Goal: Information Seeking & Learning: Learn about a topic

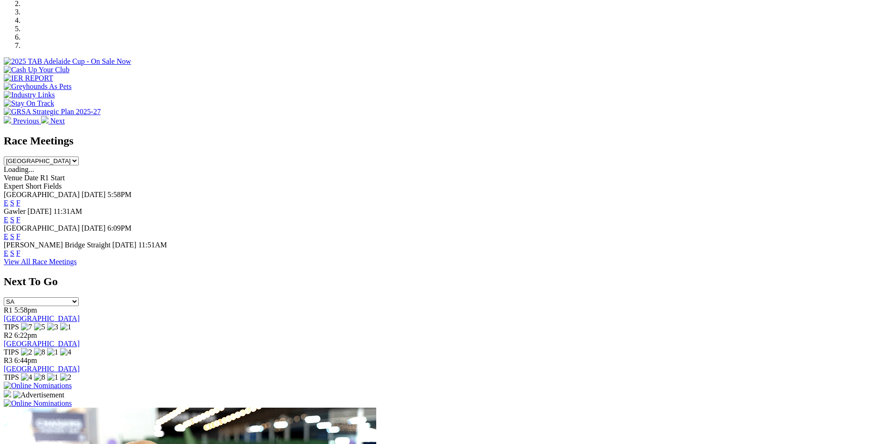
scroll to position [350, 0]
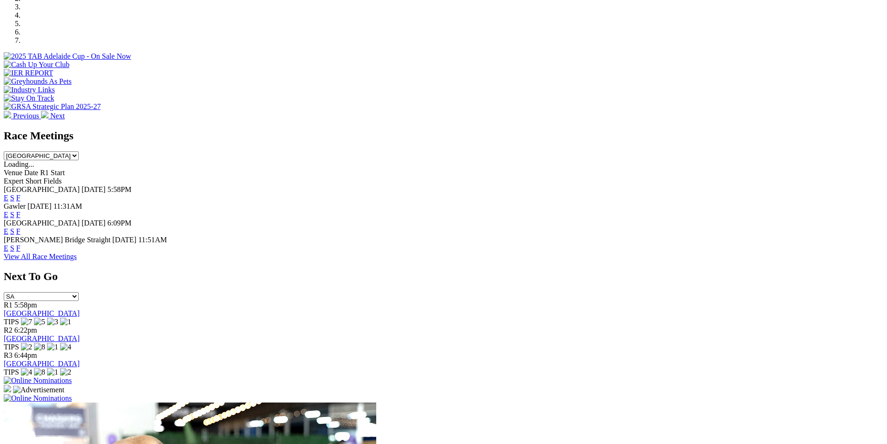
click at [20, 194] on link "F" at bounding box center [18, 198] width 4 height 8
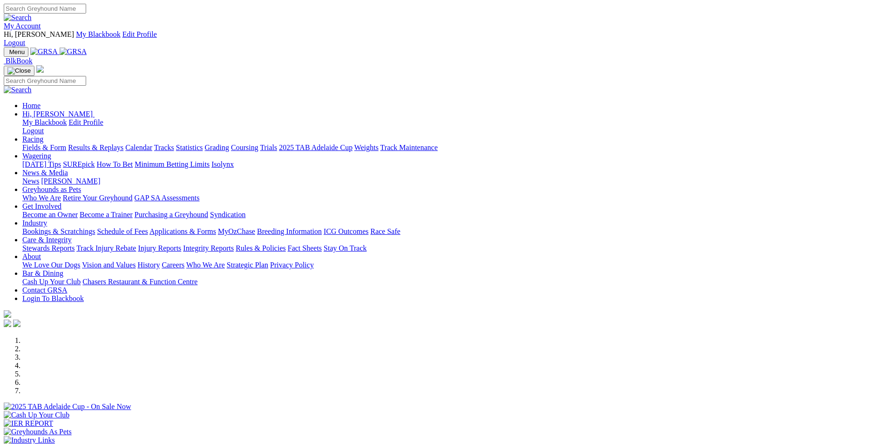
click at [203, 143] on link "Statistics" at bounding box center [189, 147] width 27 height 8
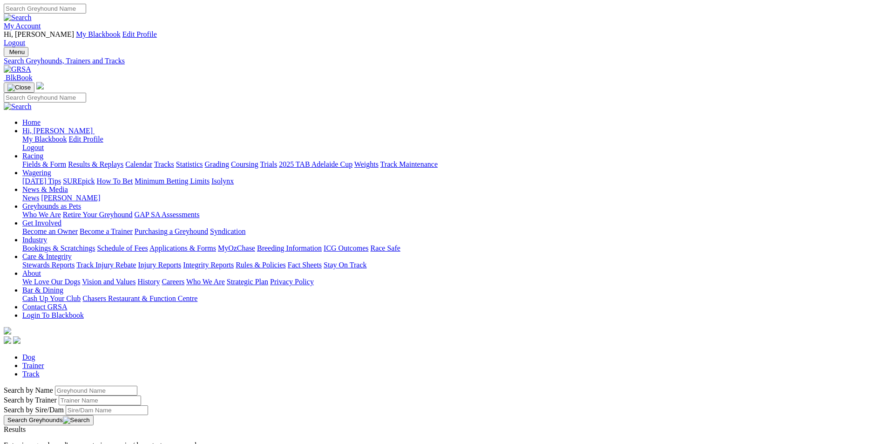
click at [137, 386] on input "Search by Greyhound name" at bounding box center [96, 391] width 82 height 10
type input "nod [PERSON_NAME]"
click at [94, 415] on button "Search Greyhounds" at bounding box center [49, 420] width 90 height 10
click at [78, 434] on link "Nod [PERSON_NAME]" at bounding box center [41, 438] width 74 height 8
drag, startPoint x: 199, startPoint y: 157, endPoint x: 134, endPoint y: 156, distance: 65.2
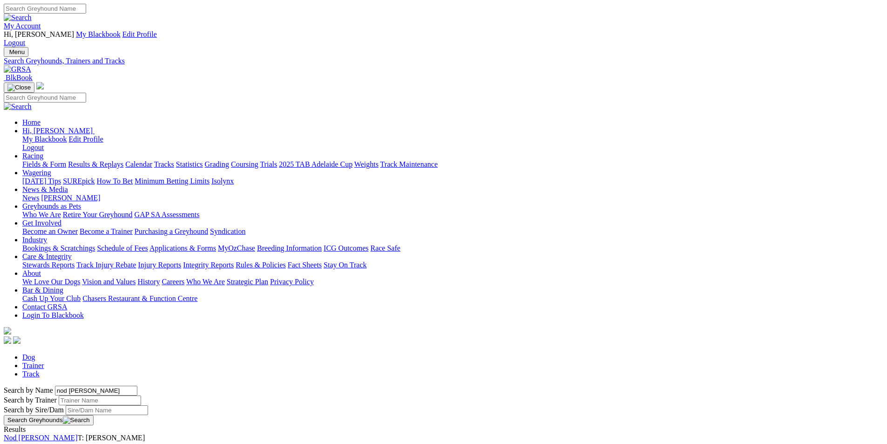
type input "little stefania"
click at [94, 415] on button "Search Greyhounds" at bounding box center [49, 420] width 90 height 10
click at [46, 434] on link "Little Stefania" at bounding box center [25, 438] width 42 height 8
drag, startPoint x: 198, startPoint y: 157, endPoint x: 110, endPoint y: 150, distance: 88.8
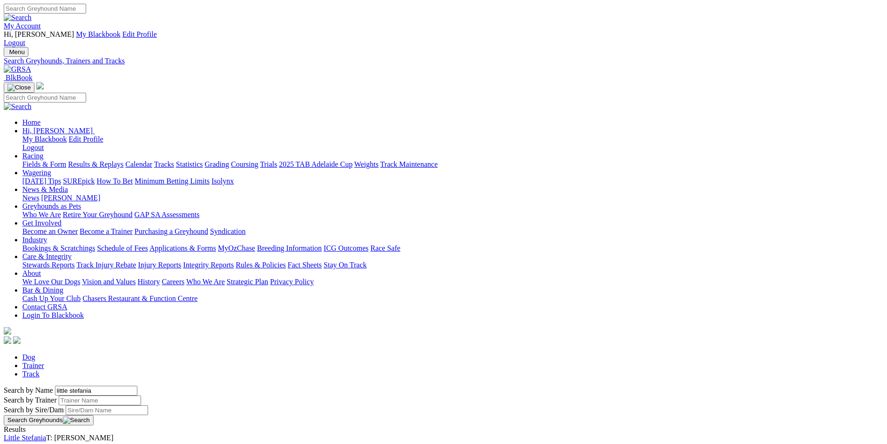
type input "she's elaborate"
click at [94, 415] on button "Search Greyhounds" at bounding box center [49, 420] width 90 height 10
click at [49, 434] on link "She's Elaborate" at bounding box center [27, 438] width 46 height 8
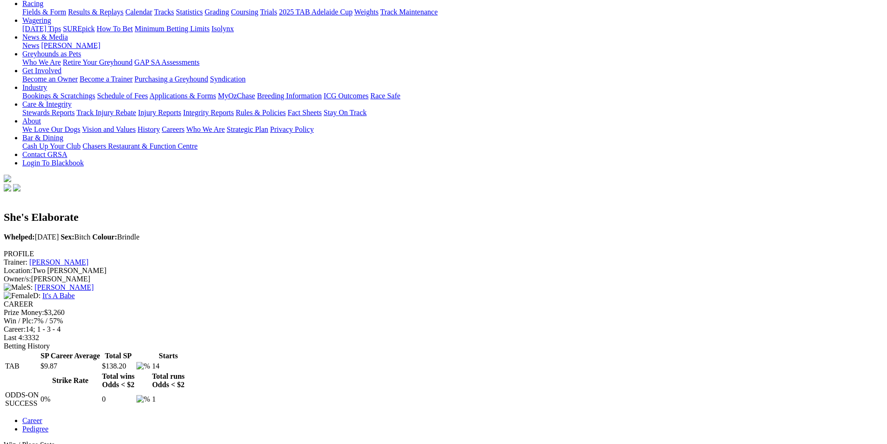
scroll to position [154, 0]
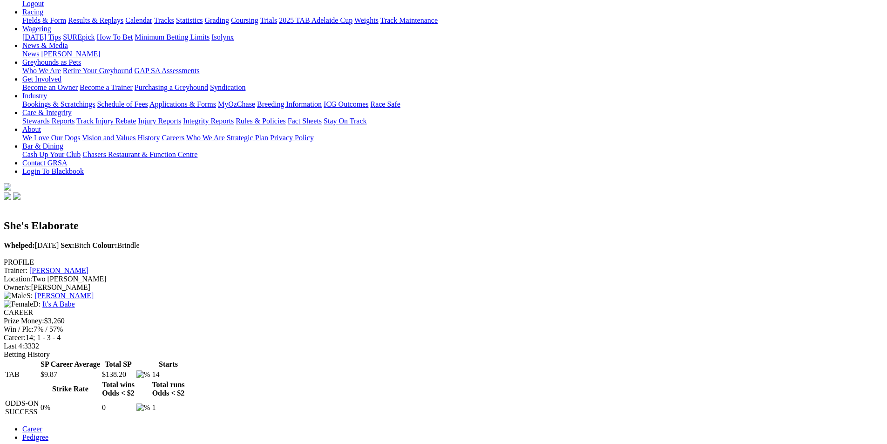
scroll to position [0, 0]
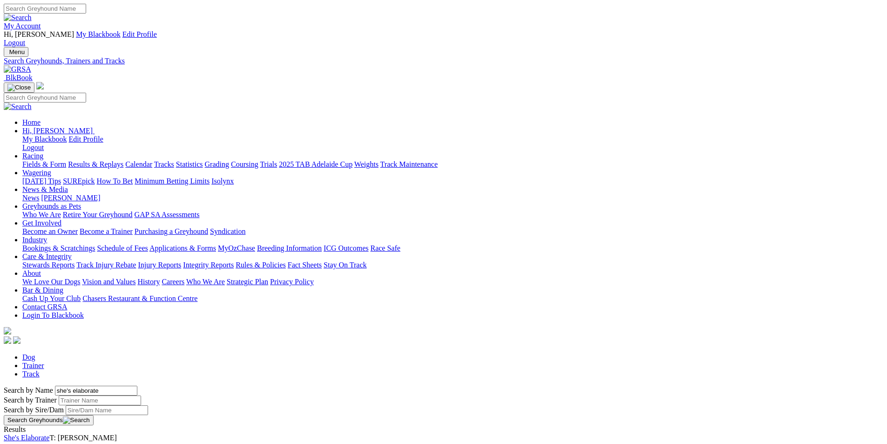
drag, startPoint x: 198, startPoint y: 156, endPoint x: 121, endPoint y: 155, distance: 77.3
click at [94, 415] on button "Search Greyhounds" at bounding box center [49, 420] width 90 height 10
drag, startPoint x: 203, startPoint y: 157, endPoint x: 179, endPoint y: 159, distance: 23.4
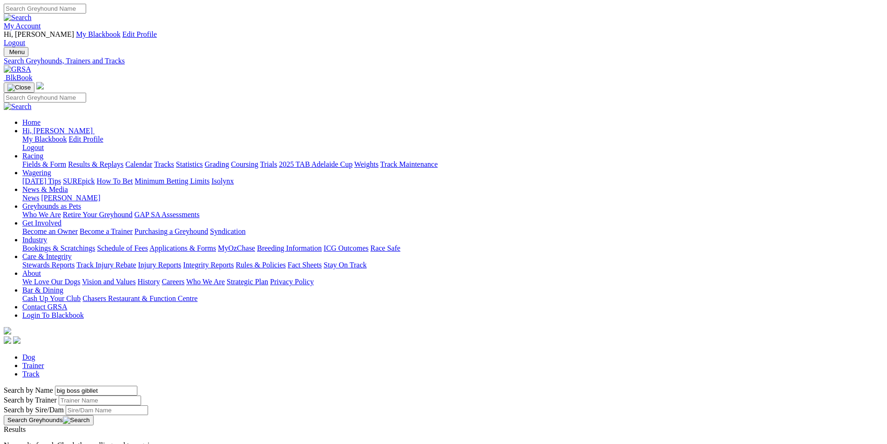
click at [137, 386] on input "big boss gibllet" at bounding box center [96, 391] width 82 height 10
type input "giblletbig boss"
drag, startPoint x: 200, startPoint y: 157, endPoint x: 139, endPoint y: 157, distance: 61.0
click at [139, 386] on div "Search by Name giblletbig boss Search by Trainer Search by Sire/Dam Search Grey…" at bounding box center [444, 406] width 880 height 40
type input "big boss giblet"
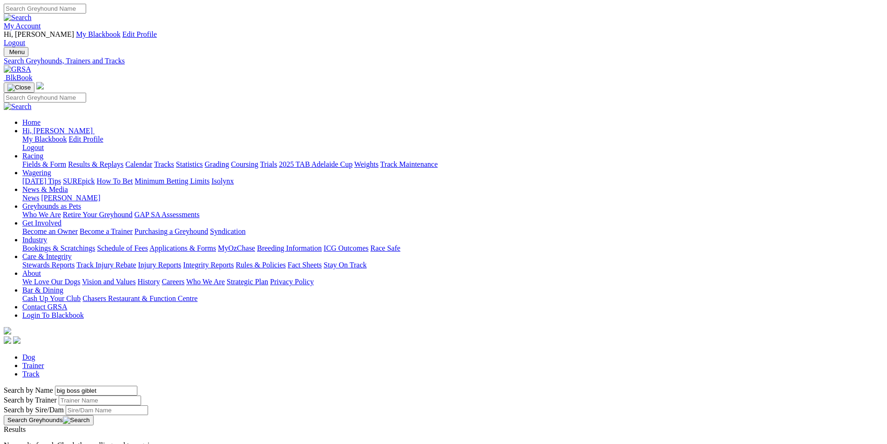
click at [94, 415] on button "Search Greyhounds" at bounding box center [49, 420] width 90 height 10
click at [65, 434] on link "BIG BOSS GIBLET" at bounding box center [34, 438] width 61 height 8
drag, startPoint x: 198, startPoint y: 157, endPoint x: 136, endPoint y: 148, distance: 62.3
type input "big town mojo"
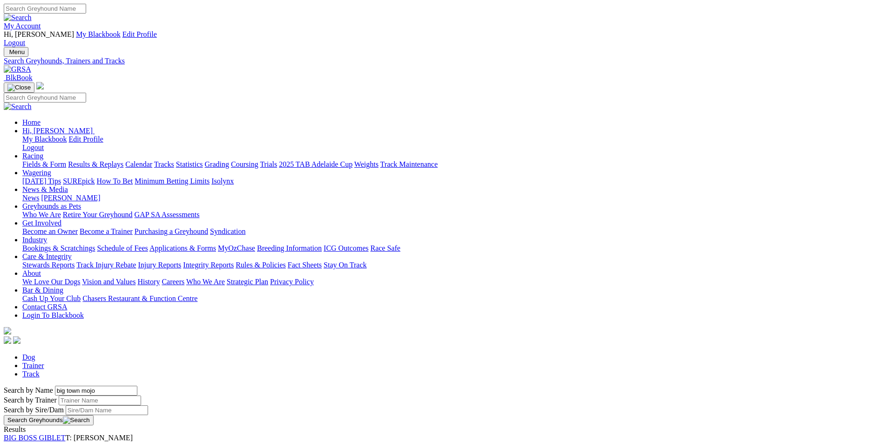
click at [94, 415] on button "Search Greyhounds" at bounding box center [49, 420] width 90 height 10
click at [51, 434] on link "Big Town Mojo" at bounding box center [28, 438] width 48 height 8
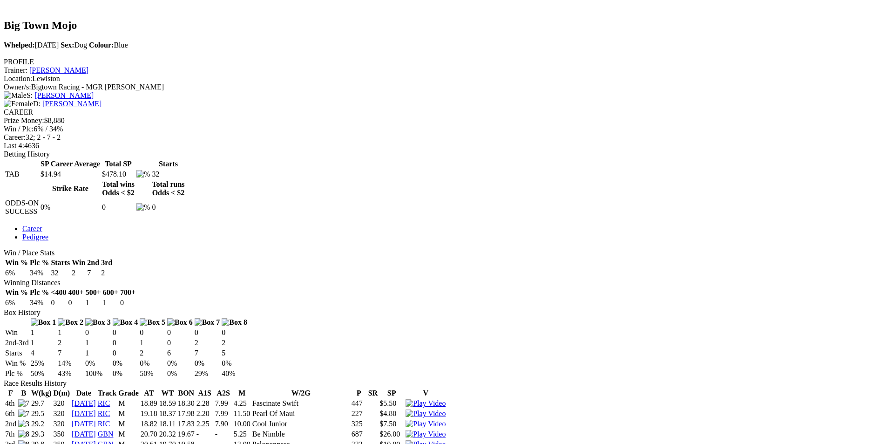
scroll to position [350, 0]
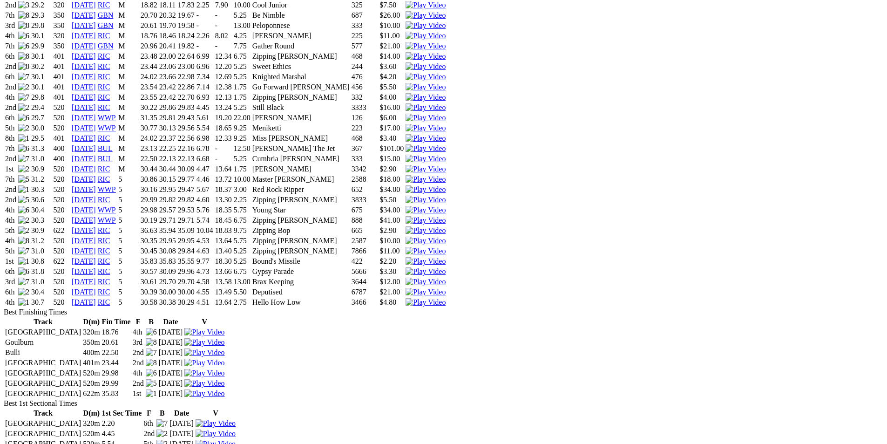
scroll to position [767, 0]
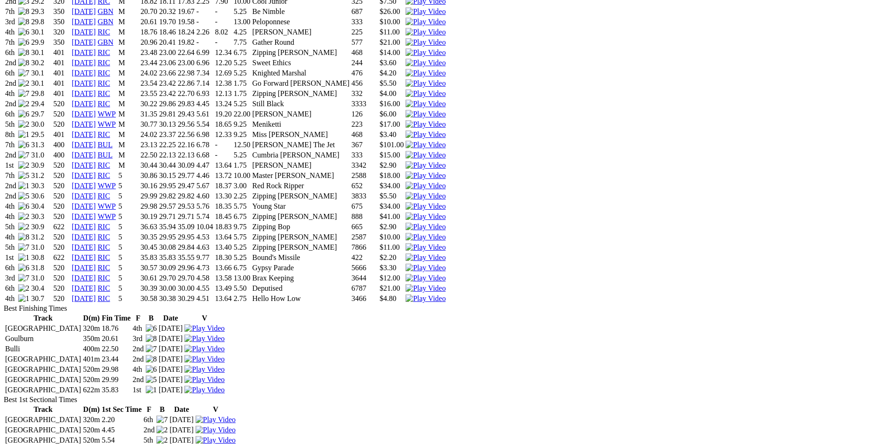
click at [446, 253] on img at bounding box center [426, 257] width 40 height 8
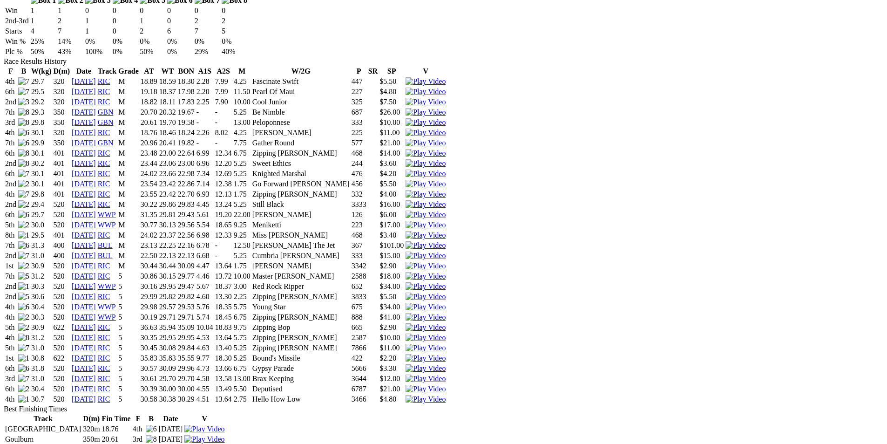
scroll to position [670, 0]
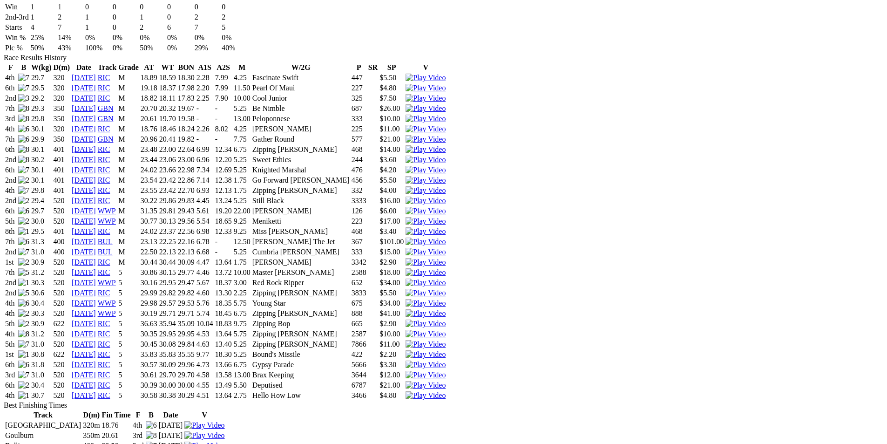
click at [446, 279] on img at bounding box center [426, 283] width 40 height 8
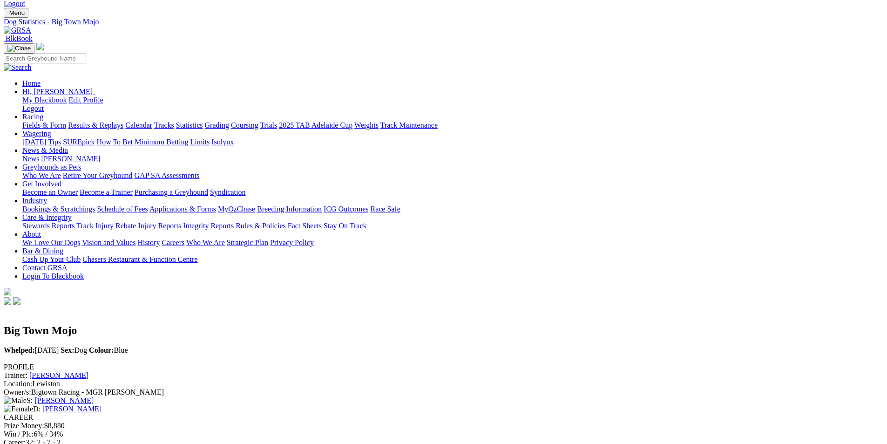
scroll to position [0, 0]
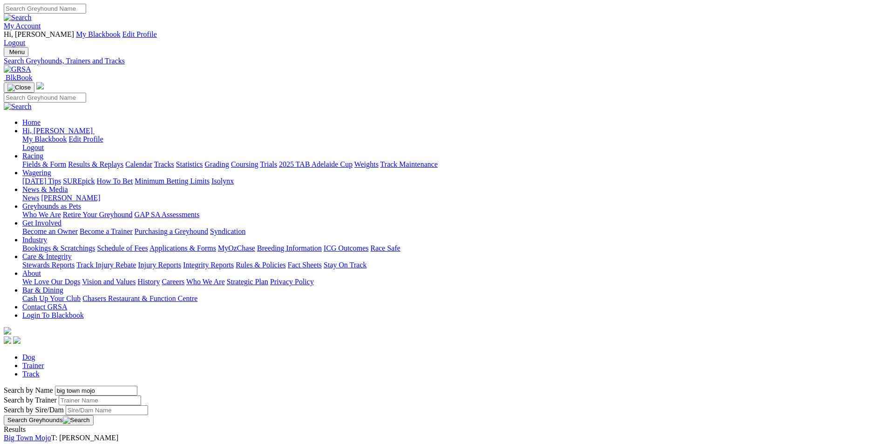
drag, startPoint x: 199, startPoint y: 158, endPoint x: 146, endPoint y: 151, distance: 53.0
click at [146, 386] on div "Search by Name big town mojo Search by Trainer Search by Sire/Dam Search Greyho…" at bounding box center [444, 406] width 880 height 40
